Goal: Task Accomplishment & Management: Manage account settings

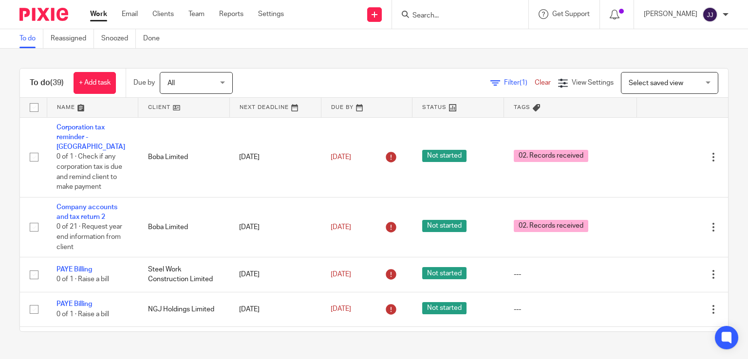
click at [432, 12] on input "Search" at bounding box center [455, 16] width 88 height 9
type input "m"
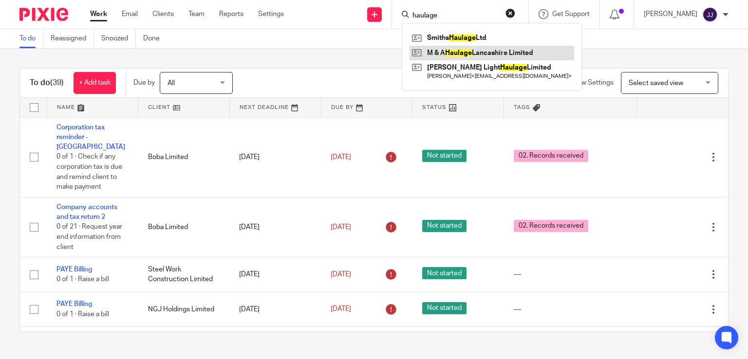
type input "haulage"
click at [461, 51] on link at bounding box center [491, 53] width 165 height 15
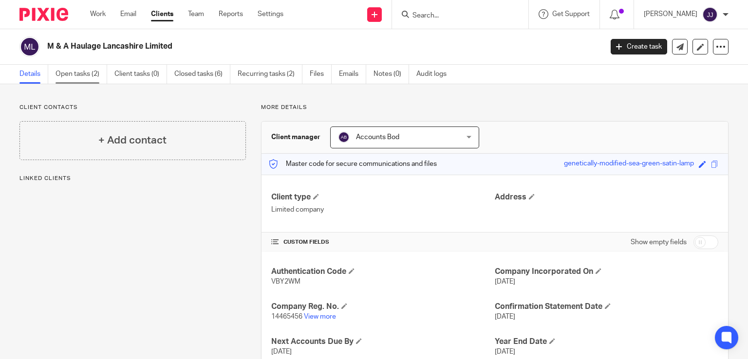
click at [84, 73] on link "Open tasks (2)" at bounding box center [81, 74] width 52 height 19
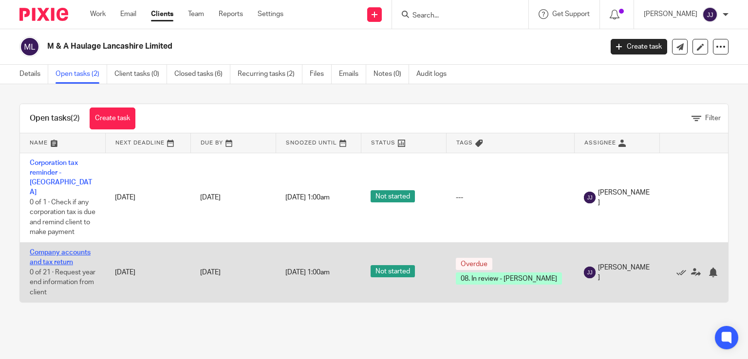
click at [73, 249] on link "Company accounts and tax return" at bounding box center [60, 257] width 61 height 17
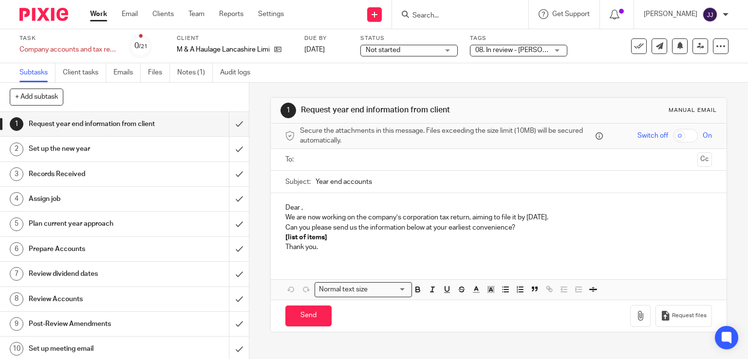
click at [508, 51] on span "08. In review - [PERSON_NAME]" at bounding box center [523, 50] width 96 height 7
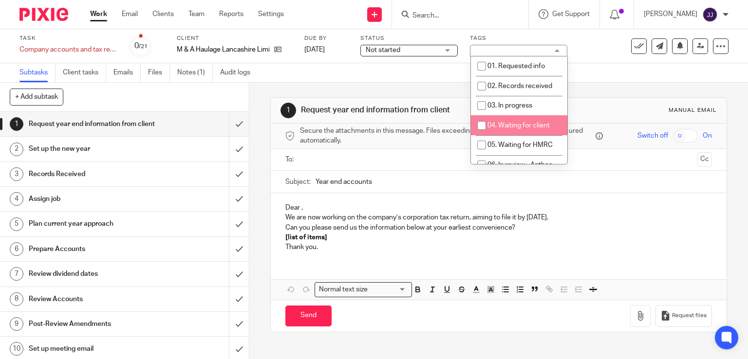
scroll to position [93, 0]
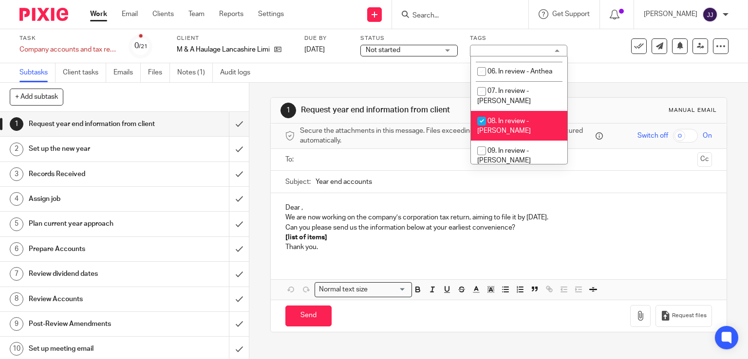
click at [540, 111] on li "08. In review - Ben" at bounding box center [519, 126] width 96 height 30
checkbox input "false"
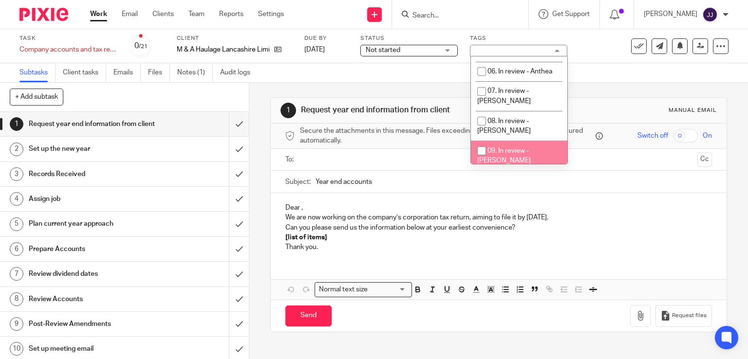
scroll to position [187, 0]
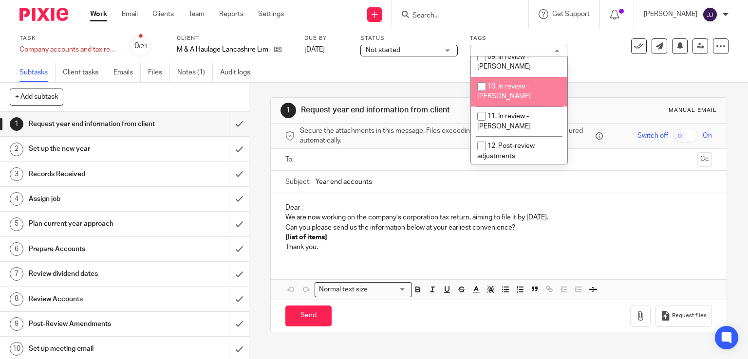
click at [514, 83] on span "10. In review - [PERSON_NAME]" at bounding box center [504, 91] width 54 height 17
checkbox input "true"
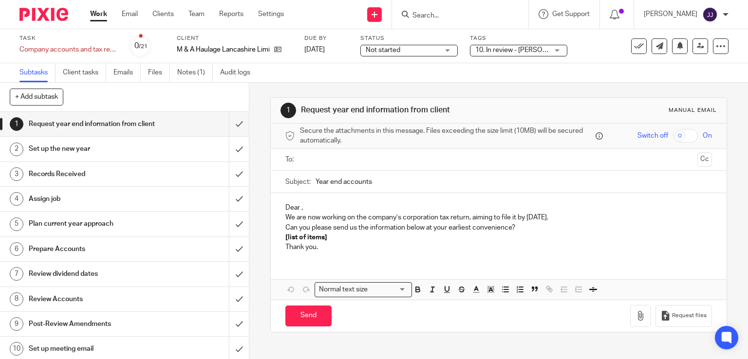
click at [97, 17] on link "Work" at bounding box center [98, 14] width 17 height 10
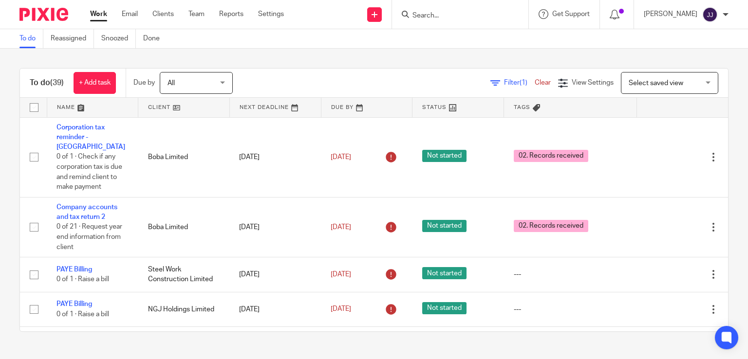
click at [441, 18] on input "Search" at bounding box center [455, 16] width 88 height 9
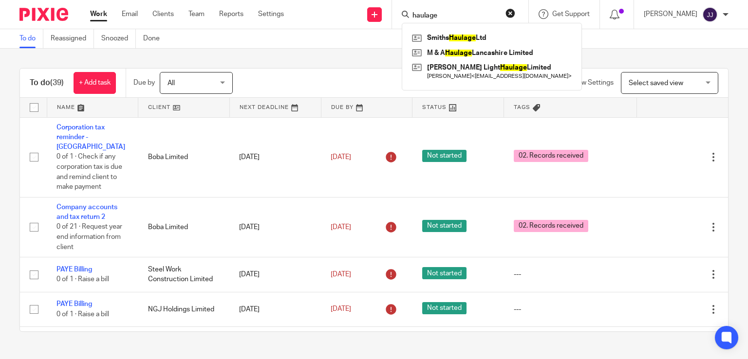
type input "haulage"
click button "submit" at bounding box center [0, 0] width 0 height 0
click at [444, 52] on link at bounding box center [491, 53] width 165 height 15
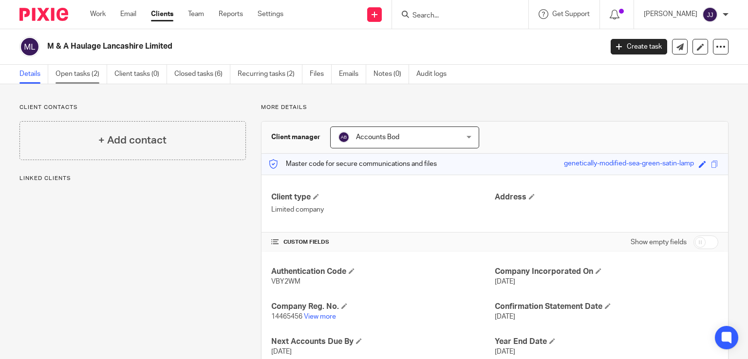
click at [79, 76] on link "Open tasks (2)" at bounding box center [81, 74] width 52 height 19
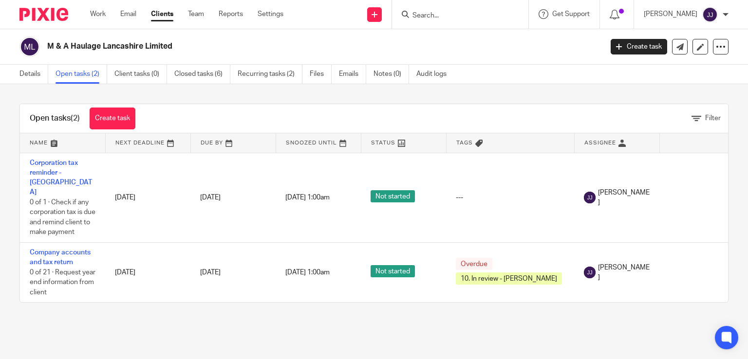
click at [427, 20] on input "Search" at bounding box center [455, 16] width 88 height 9
type input "dewhurst builders"
click button "submit" at bounding box center [0, 0] width 0 height 0
click at [439, 39] on link at bounding box center [473, 38] width 128 height 15
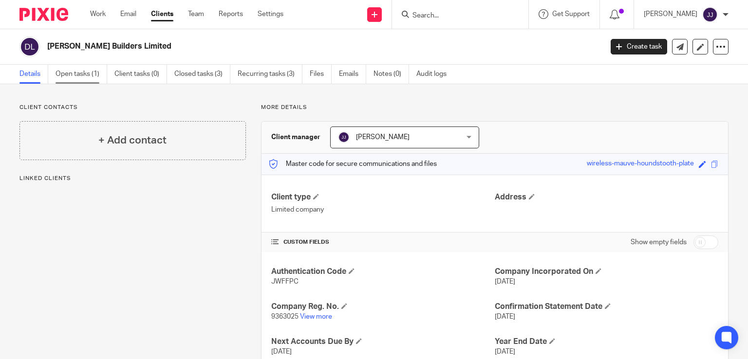
click at [80, 75] on link "Open tasks (1)" at bounding box center [81, 74] width 52 height 19
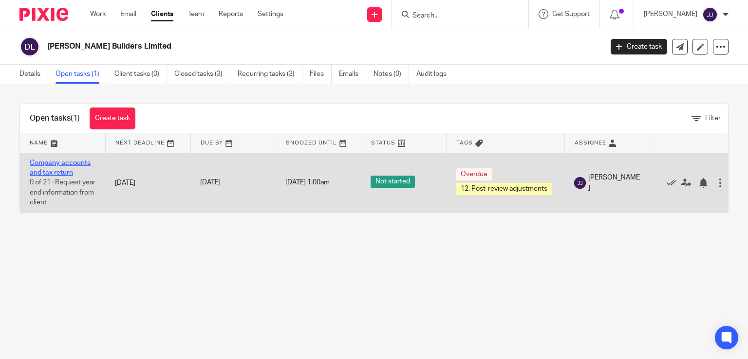
click at [58, 169] on link "Company accounts and tax return" at bounding box center [60, 168] width 61 height 17
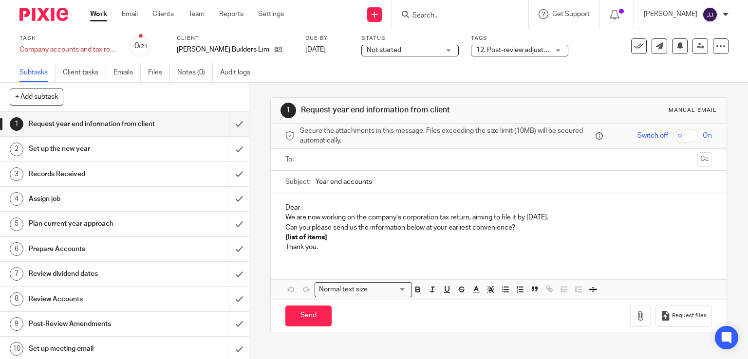
click at [514, 54] on span "12. Post-review adjustments" at bounding box center [512, 50] width 73 height 10
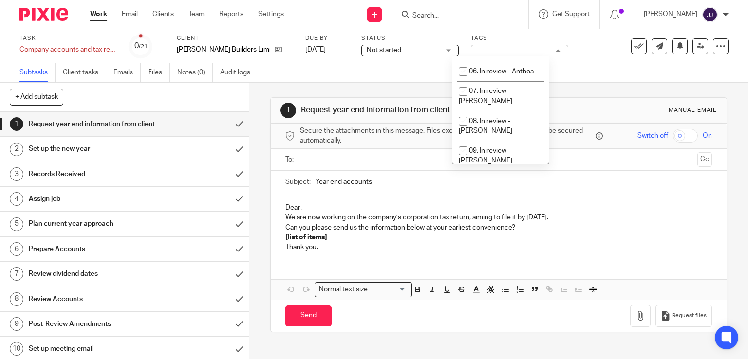
scroll to position [187, 0]
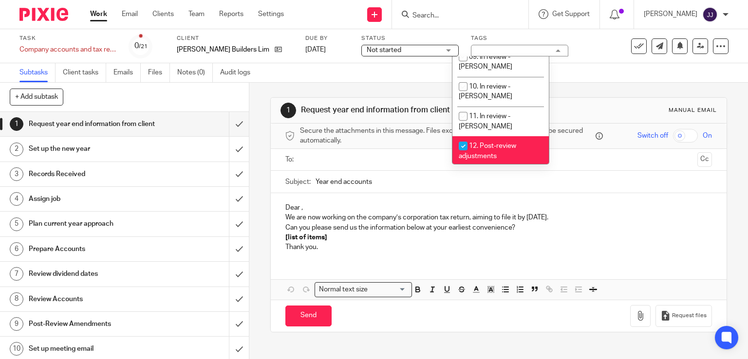
click at [515, 136] on li "12. Post-review adjustments" at bounding box center [500, 151] width 96 height 30
checkbox input "false"
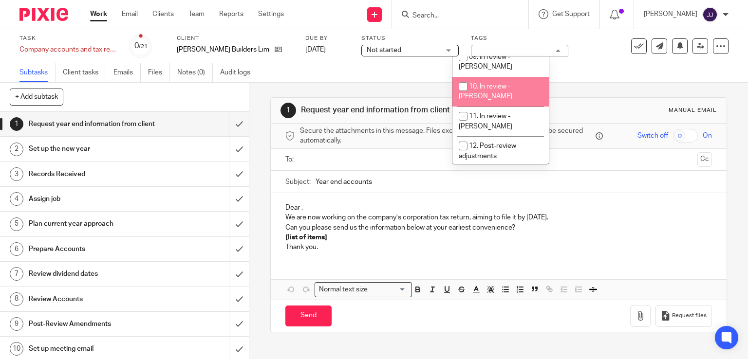
click at [500, 83] on span "10. In review - Joanne" at bounding box center [486, 91] width 54 height 17
checkbox input "true"
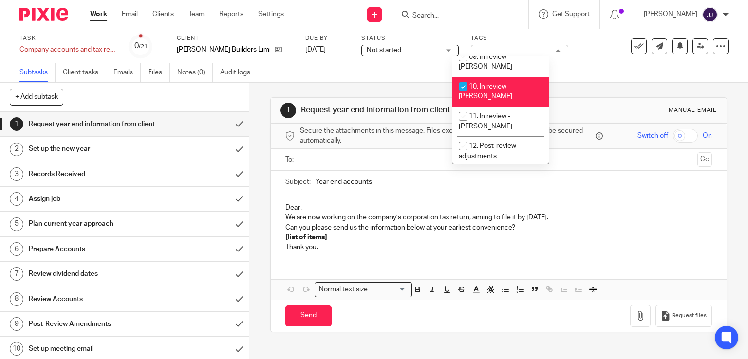
click at [99, 14] on link "Work" at bounding box center [98, 14] width 17 height 10
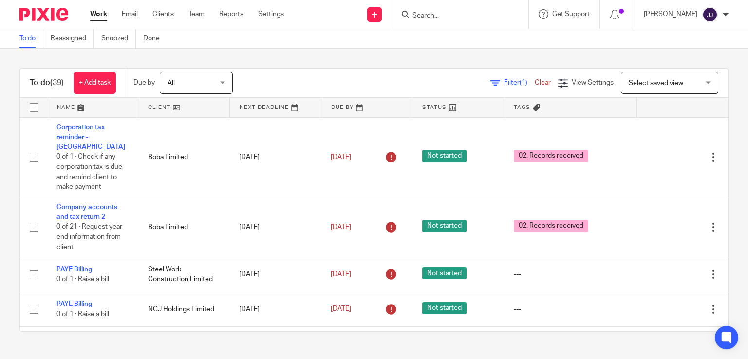
click at [434, 22] on div at bounding box center [460, 14] width 136 height 29
click at [434, 21] on div at bounding box center [460, 14] width 136 height 29
click at [435, 12] on input "Search" at bounding box center [455, 16] width 88 height 9
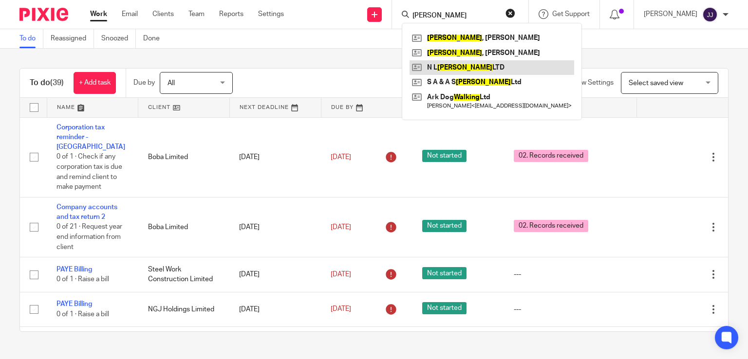
type input "walling"
click at [446, 67] on link at bounding box center [491, 67] width 165 height 15
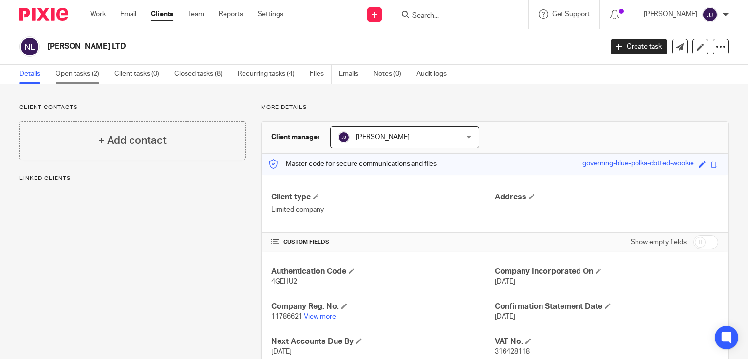
click at [74, 76] on link "Open tasks (2)" at bounding box center [81, 74] width 52 height 19
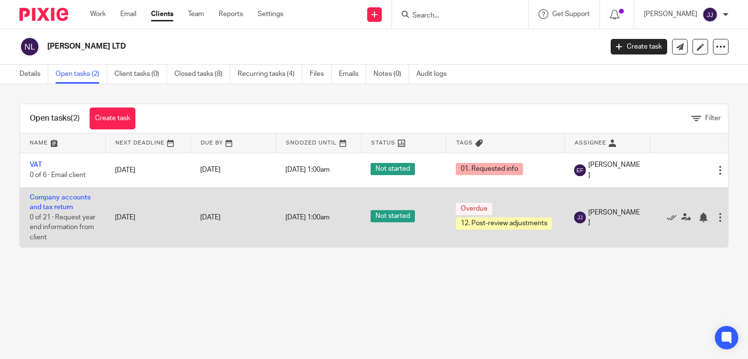
click at [62, 201] on td "Company accounts and tax return 0 of 21 · Request year end information from cli…" at bounding box center [62, 217] width 85 height 60
click at [70, 198] on link "Company accounts and tax return" at bounding box center [60, 202] width 61 height 17
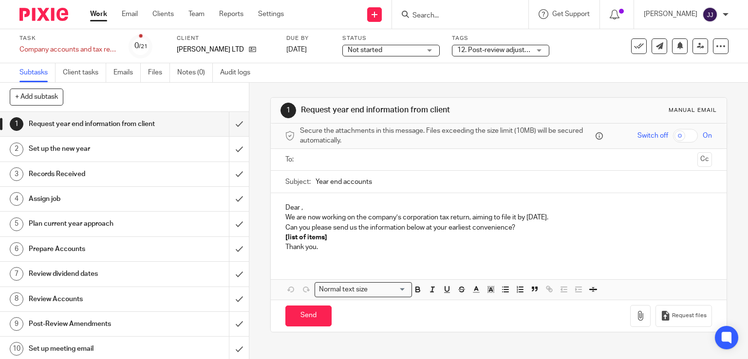
click at [485, 49] on span "12. Post-review adjustments" at bounding box center [500, 50] width 87 height 7
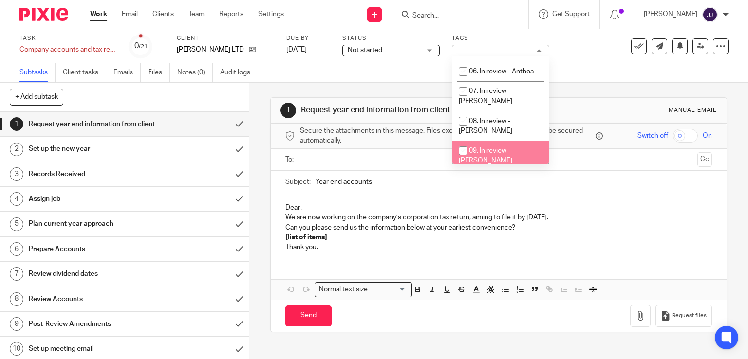
scroll to position [187, 0]
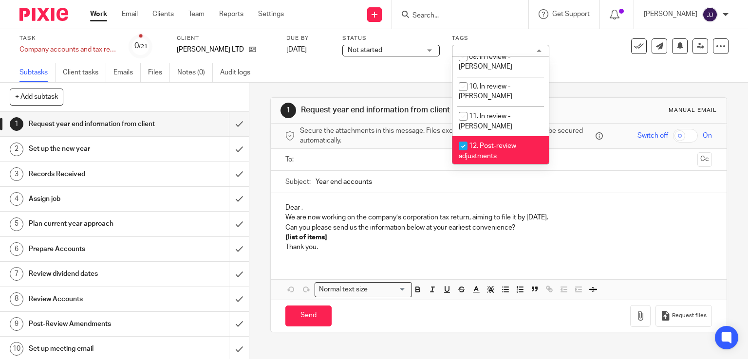
click at [502, 136] on li "12. Post-review adjustments" at bounding box center [500, 151] width 96 height 30
checkbox input "false"
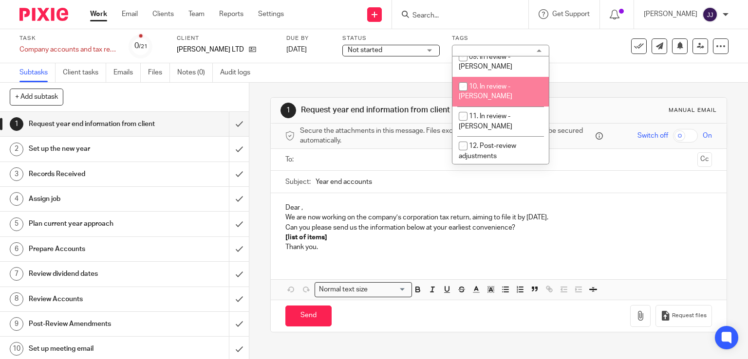
click at [494, 77] on li "10. In review - Joanne" at bounding box center [500, 92] width 96 height 30
checkbox input "true"
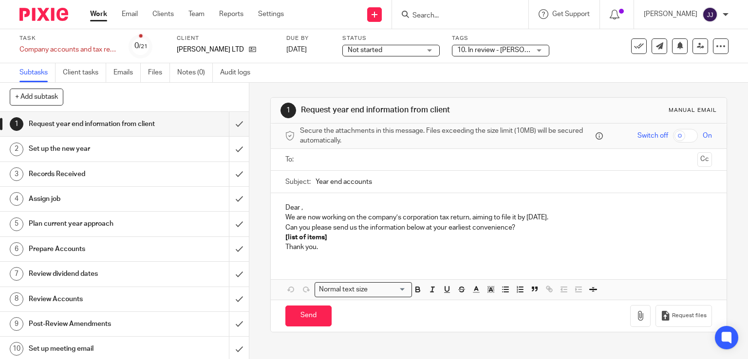
click at [99, 16] on link "Work" at bounding box center [98, 14] width 17 height 10
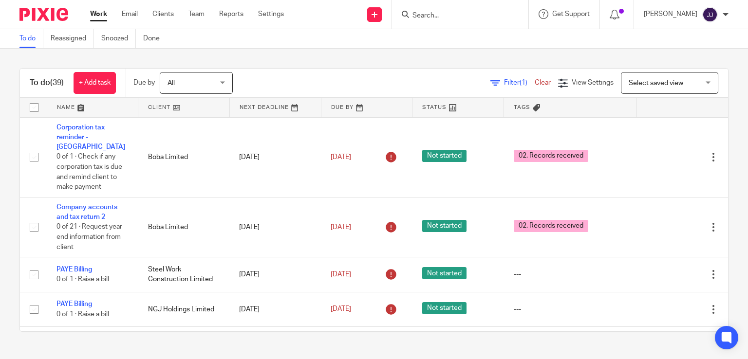
click at [434, 17] on input "Search" at bounding box center [455, 16] width 88 height 9
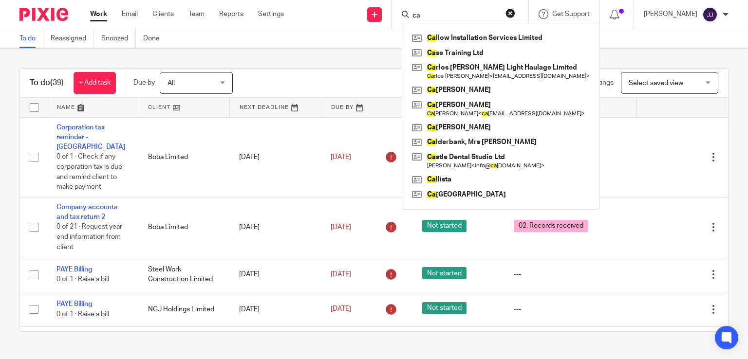
type input "c"
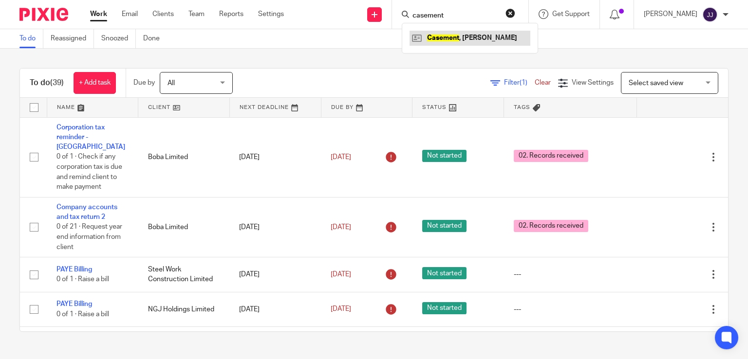
type input "casement"
click at [444, 37] on link at bounding box center [469, 38] width 121 height 15
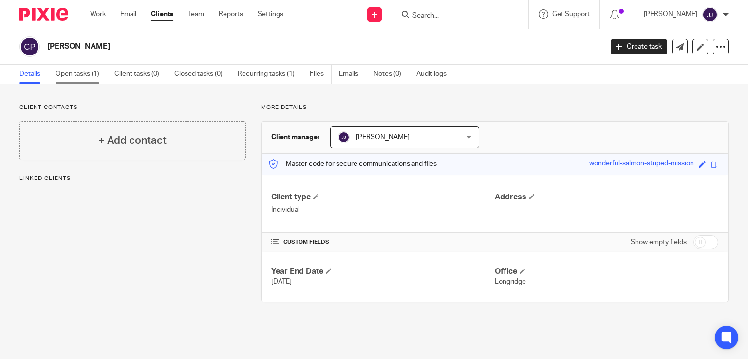
click at [87, 76] on link "Open tasks (1)" at bounding box center [81, 74] width 52 height 19
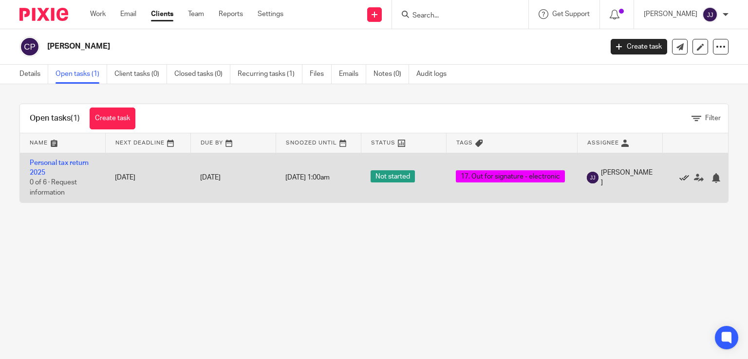
click at [683, 176] on icon at bounding box center [684, 178] width 10 height 10
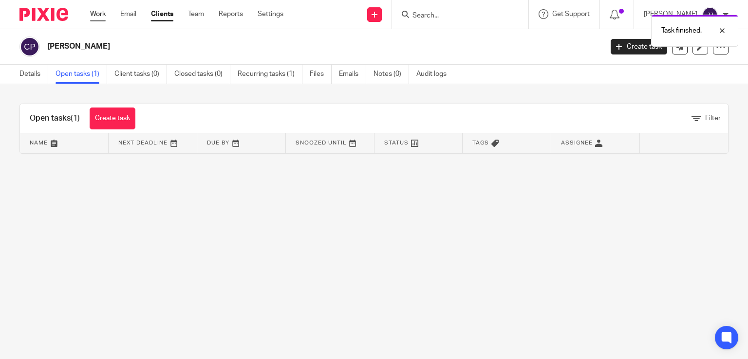
click at [94, 12] on link "Work" at bounding box center [98, 14] width 16 height 10
